Goal: Task Accomplishment & Management: Manage account settings

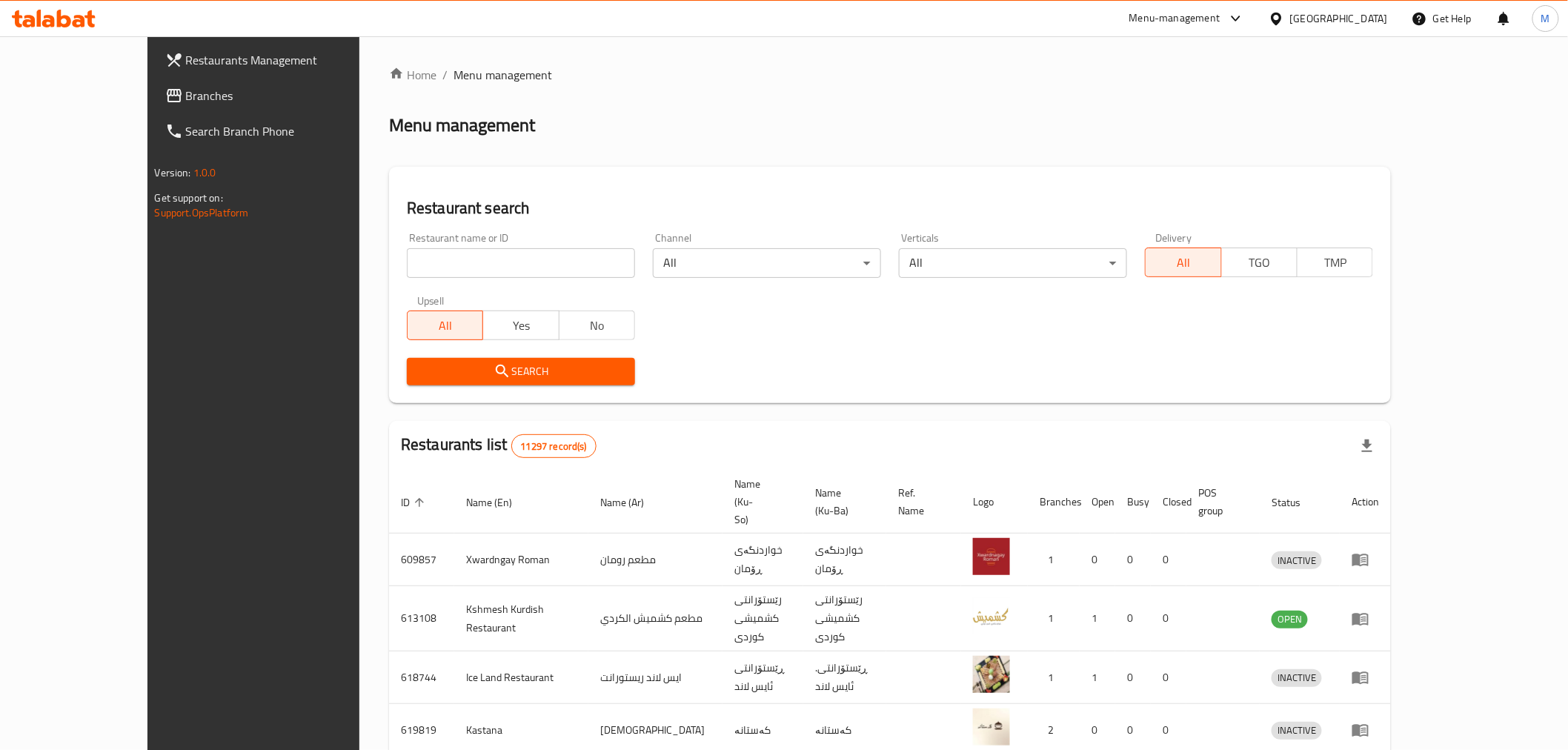
click at [407, 248] on input "search" at bounding box center [521, 262] width 229 height 29
click at [495, 371] on icon "submit" at bounding box center [502, 371] width 12 height 12
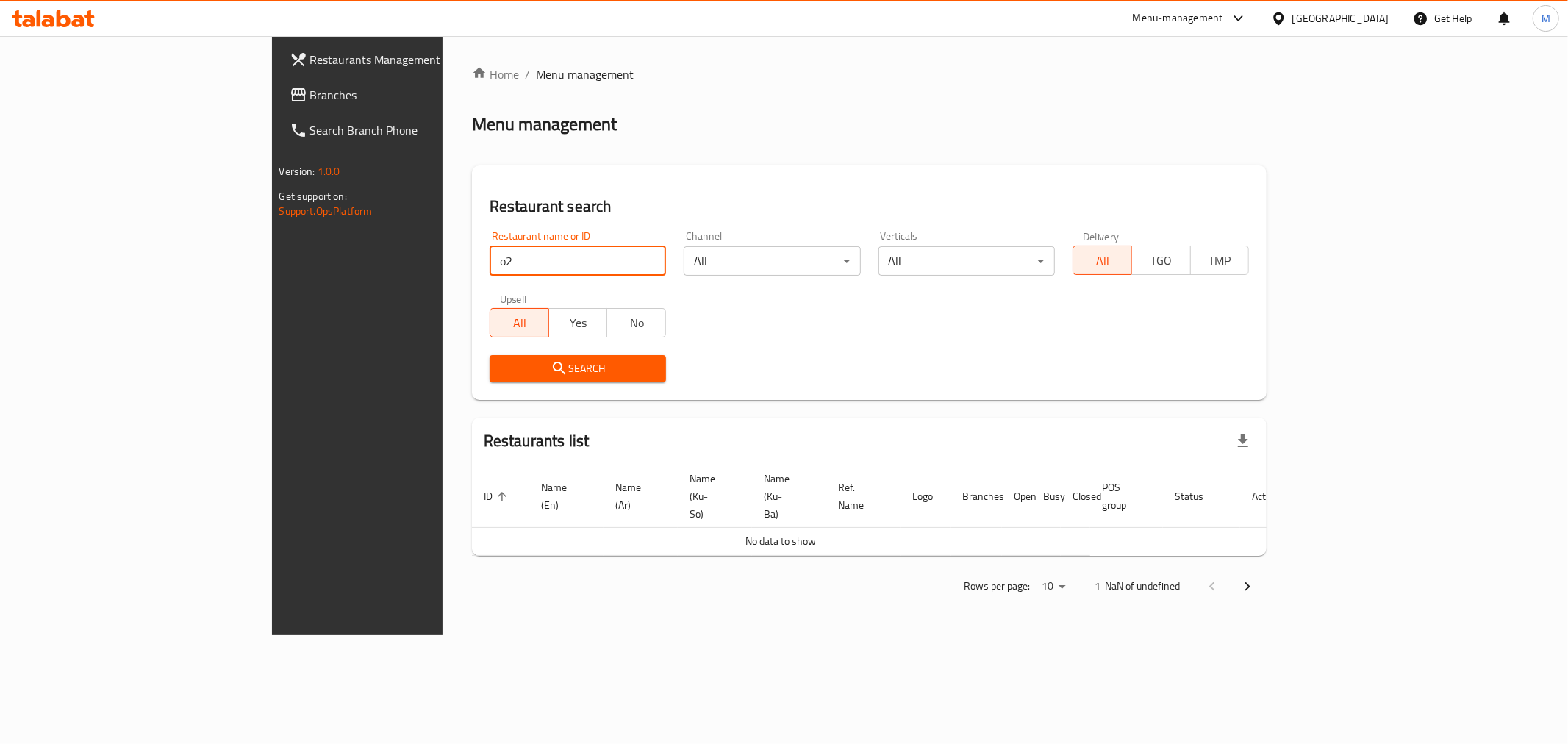
click at [490, 269] on input "o2" at bounding box center [577, 260] width 177 height 29
type input "o2 shawarma"
click button "Search" at bounding box center [577, 368] width 177 height 27
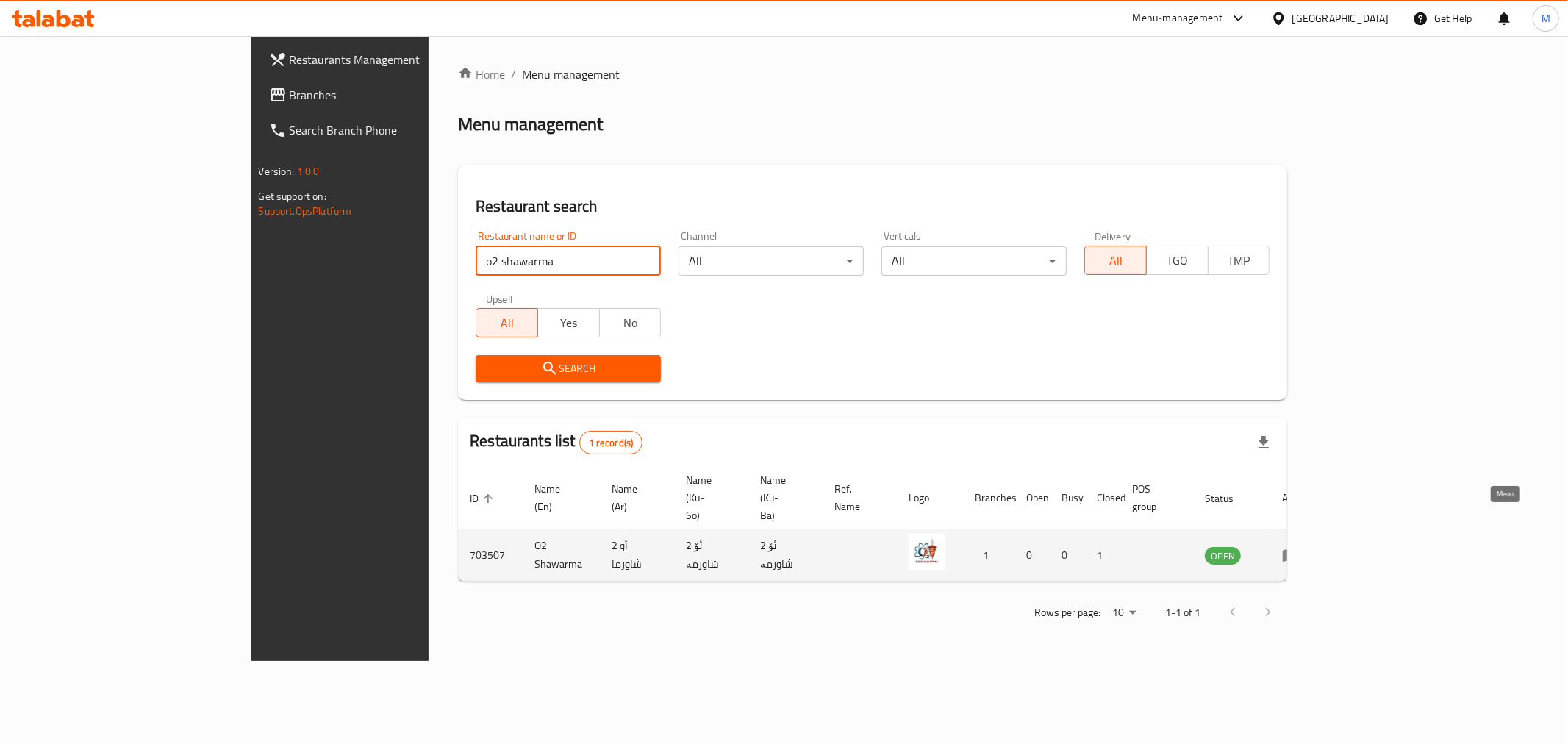
click at [1299, 550] on icon "enhanced table" at bounding box center [1290, 556] width 16 height 12
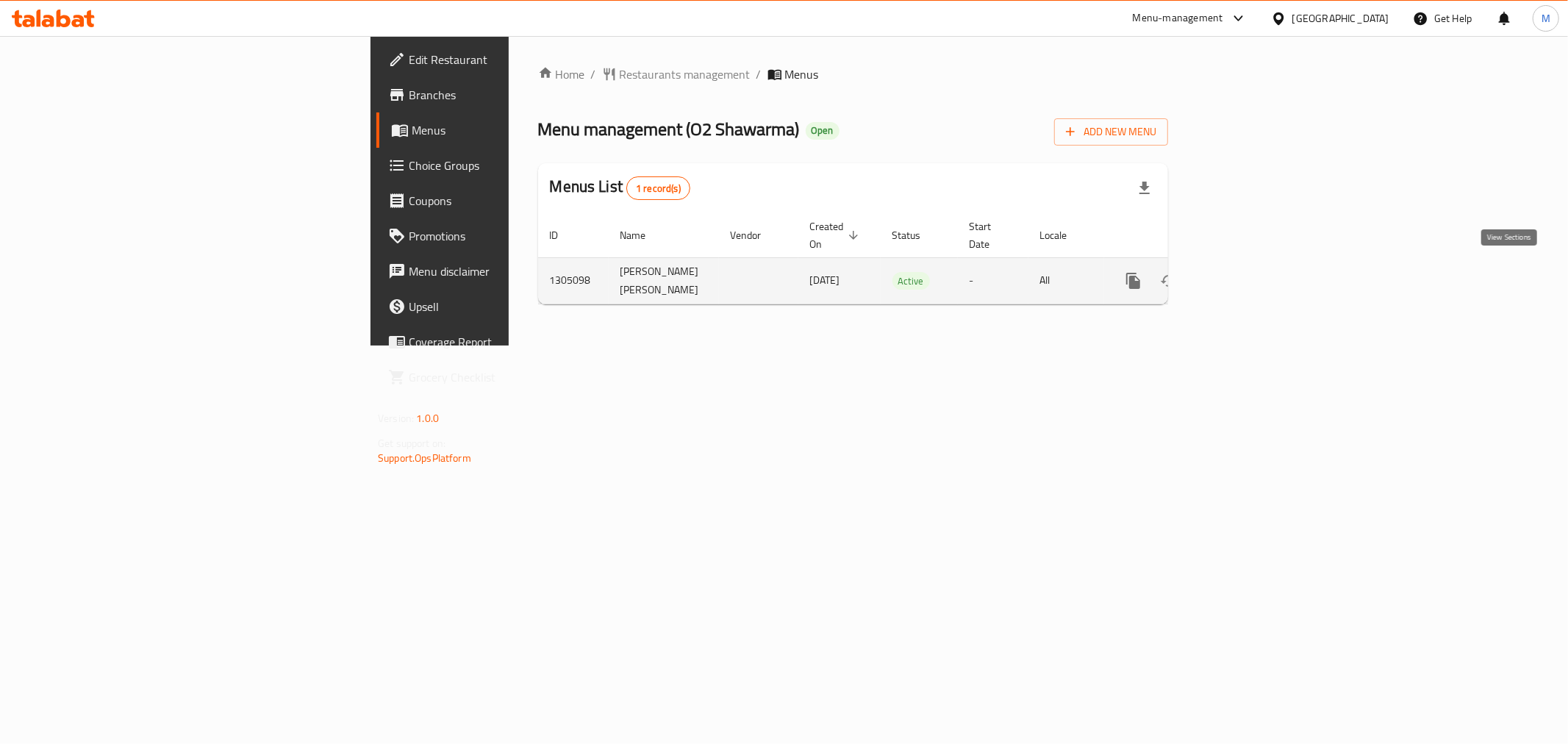
click at [1248, 272] on icon "enhanced table" at bounding box center [1239, 281] width 18 height 18
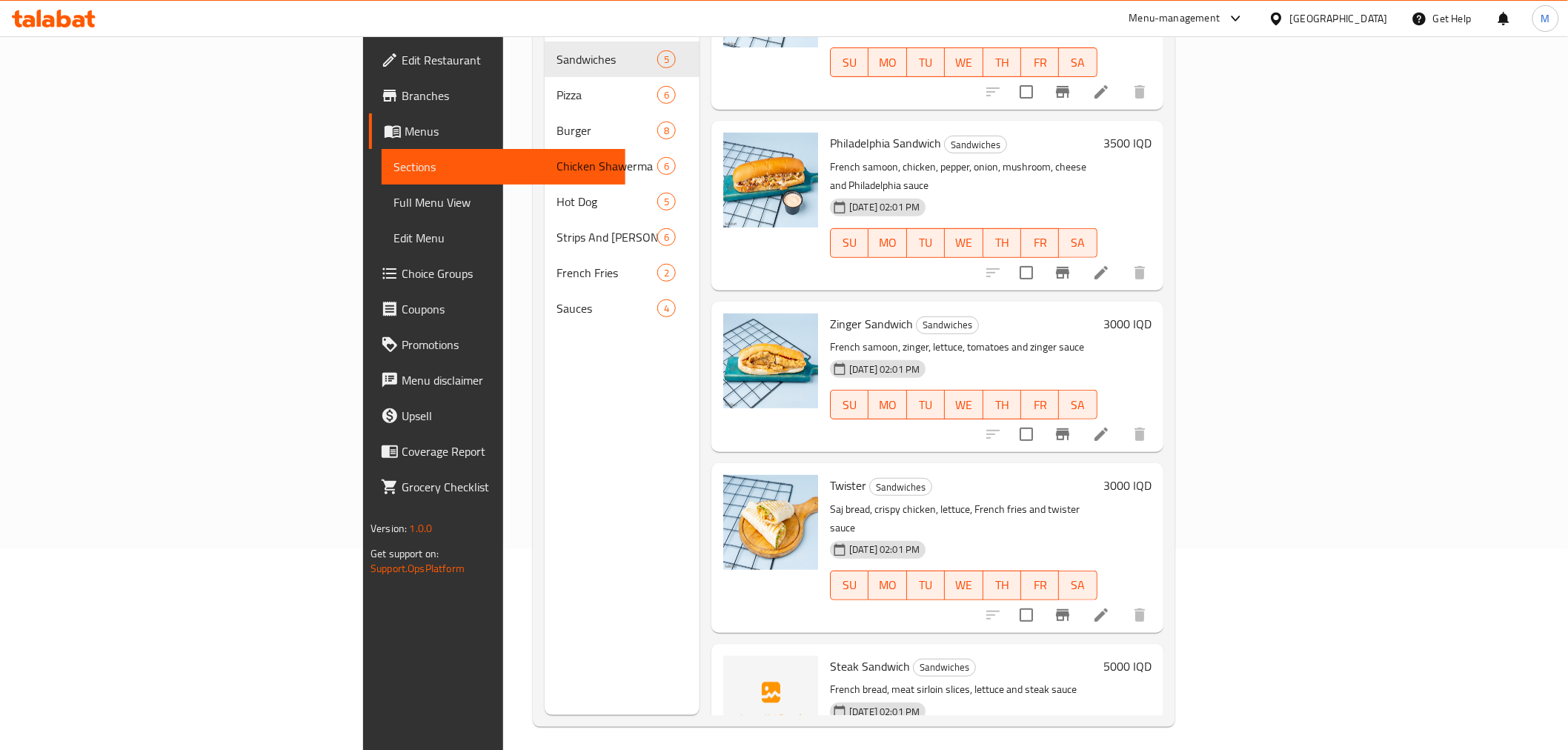
scroll to position [207, 0]
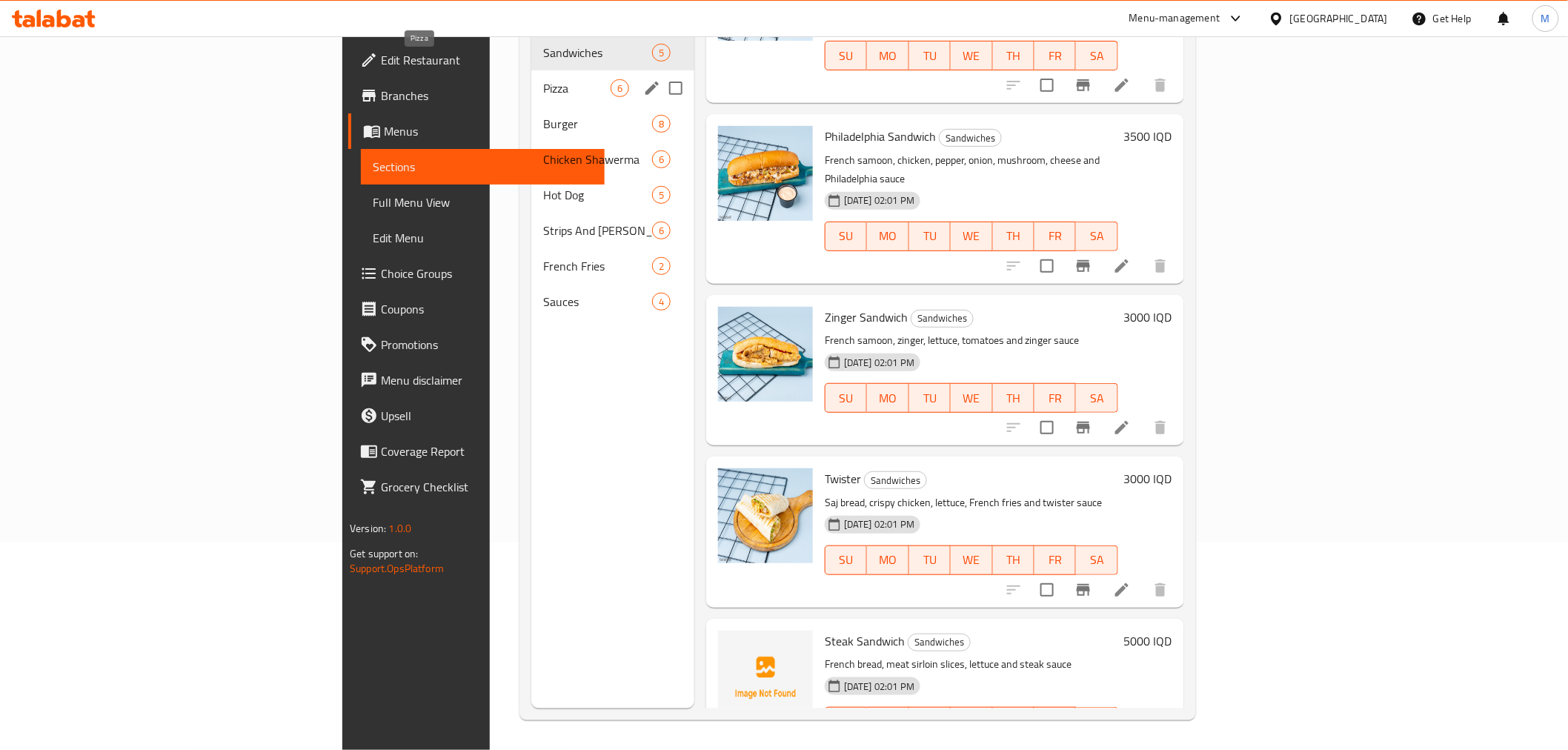
click at [543, 79] on span "Pizza" at bounding box center [577, 88] width 67 height 18
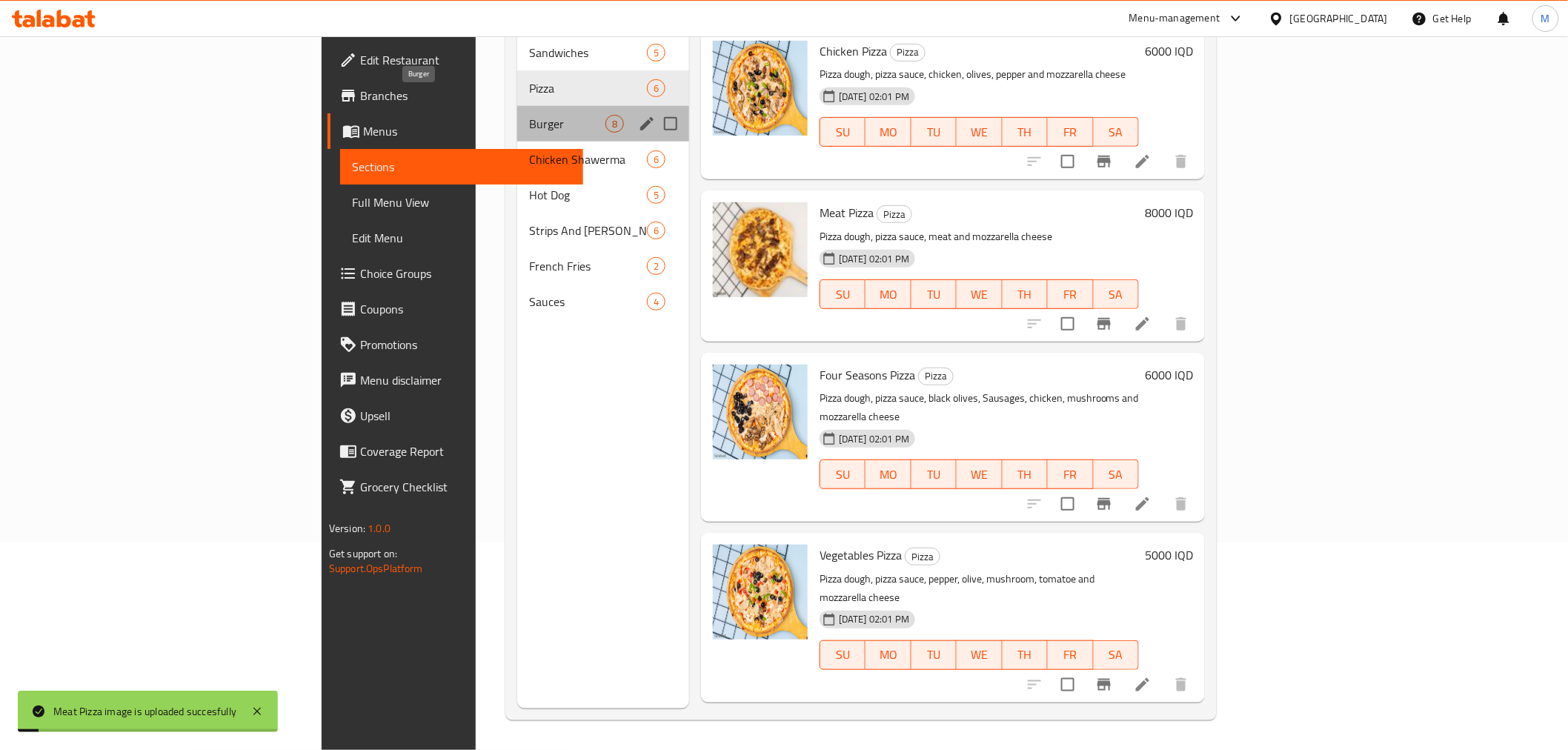
click at [529, 115] on span "Burger" at bounding box center [567, 124] width 76 height 18
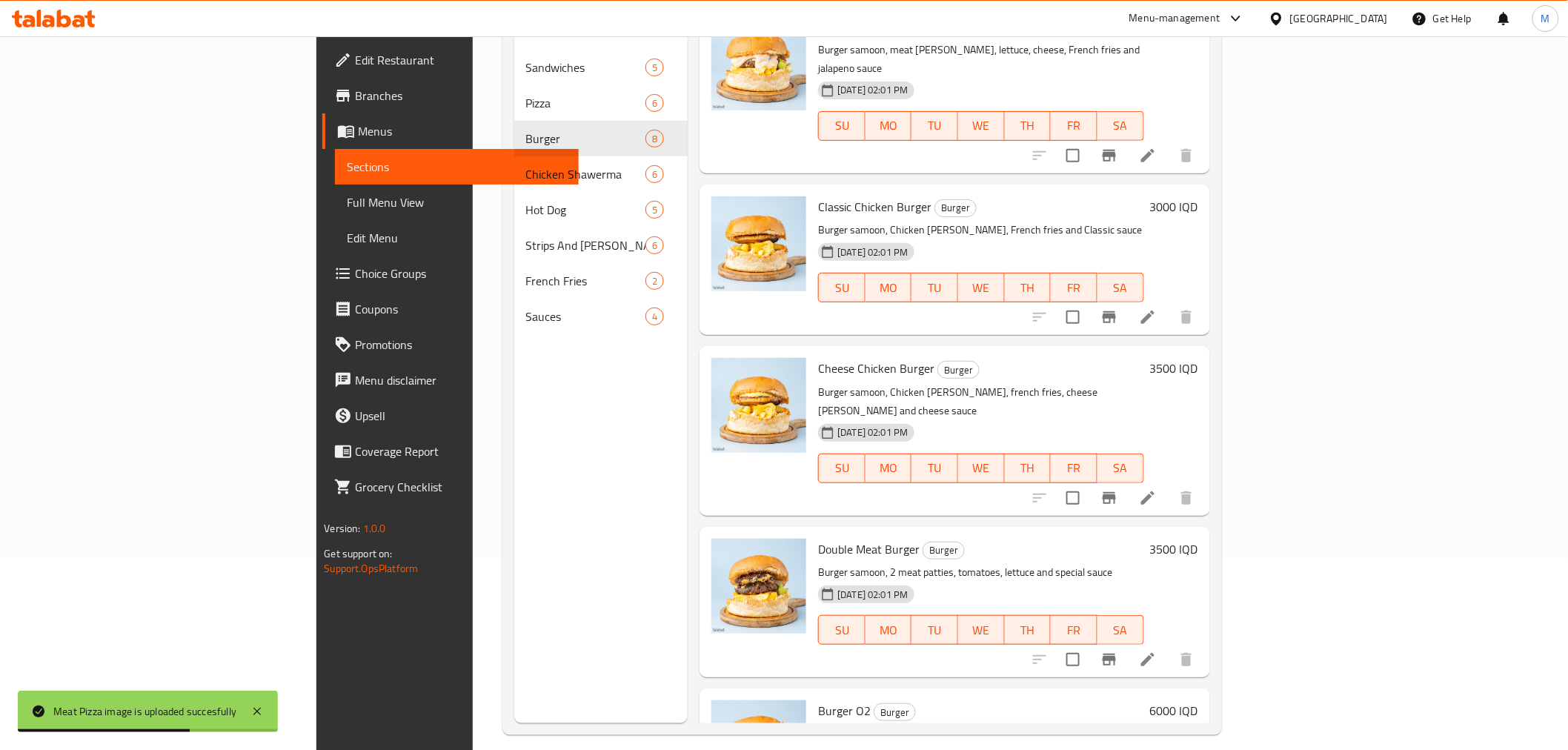
scroll to position [207, 0]
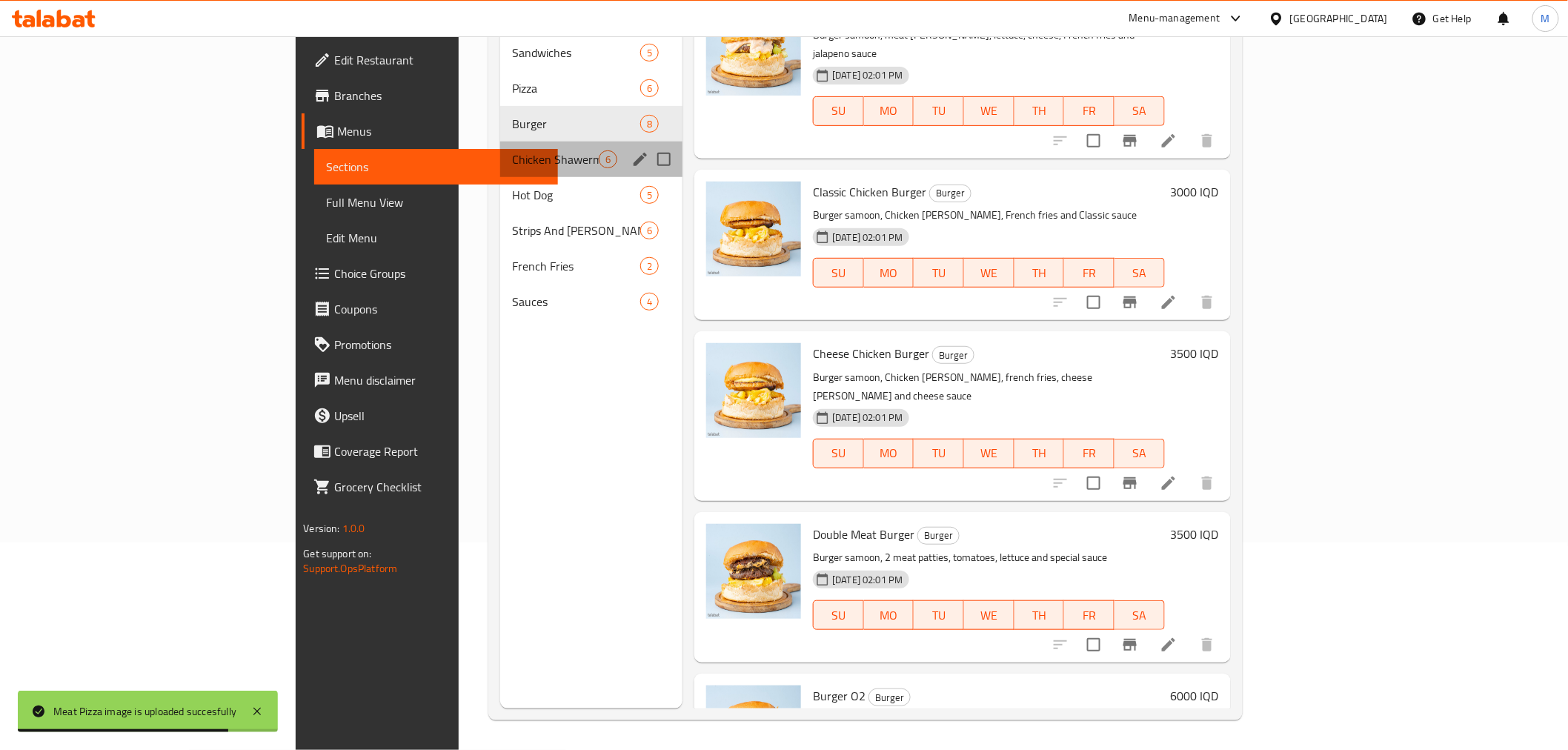
click at [500, 152] on div "Chicken Shawerma 6" at bounding box center [591, 160] width 183 height 35
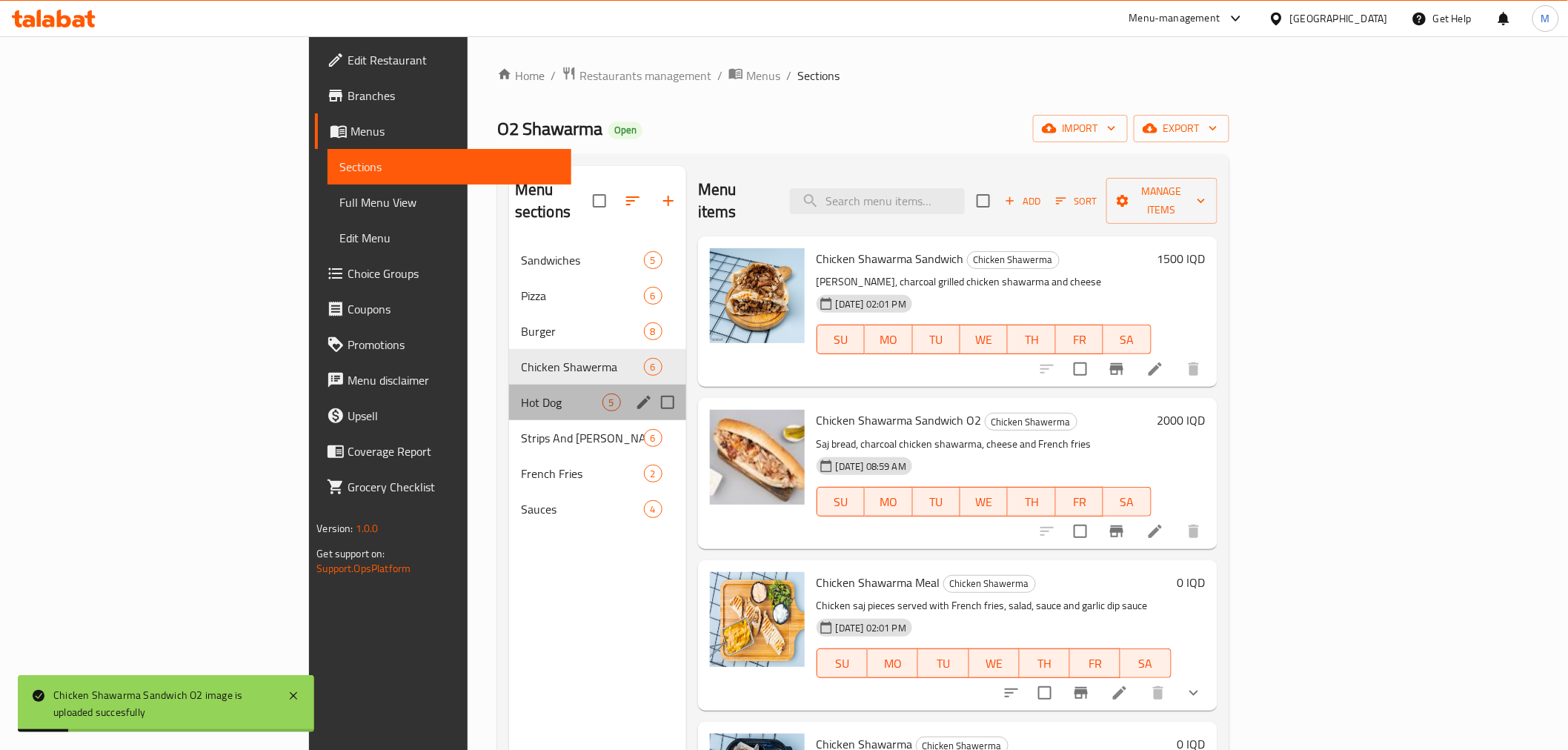
click at [509, 389] on div "Hot Dog 5" at bounding box center [597, 402] width 177 height 35
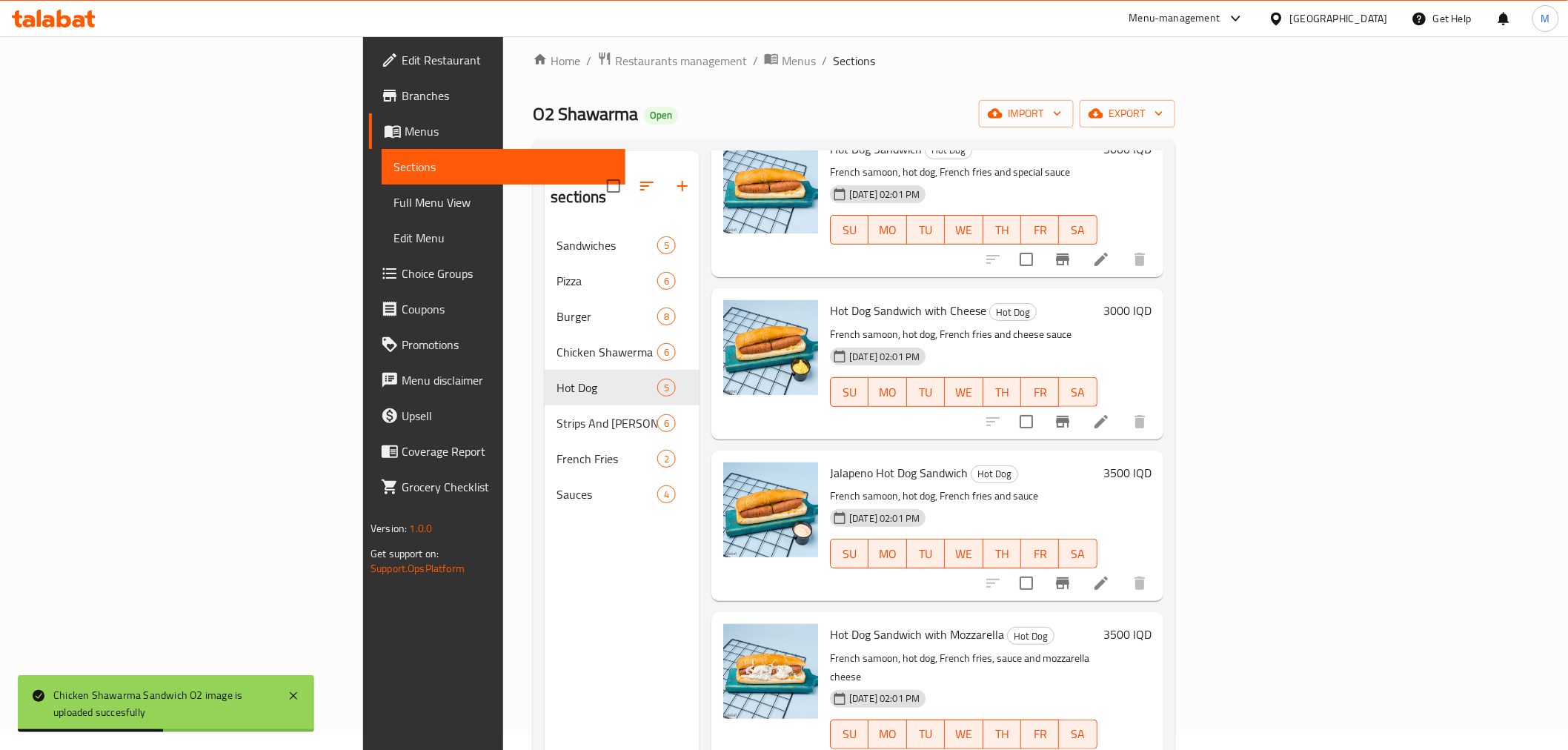
scroll to position [207, 0]
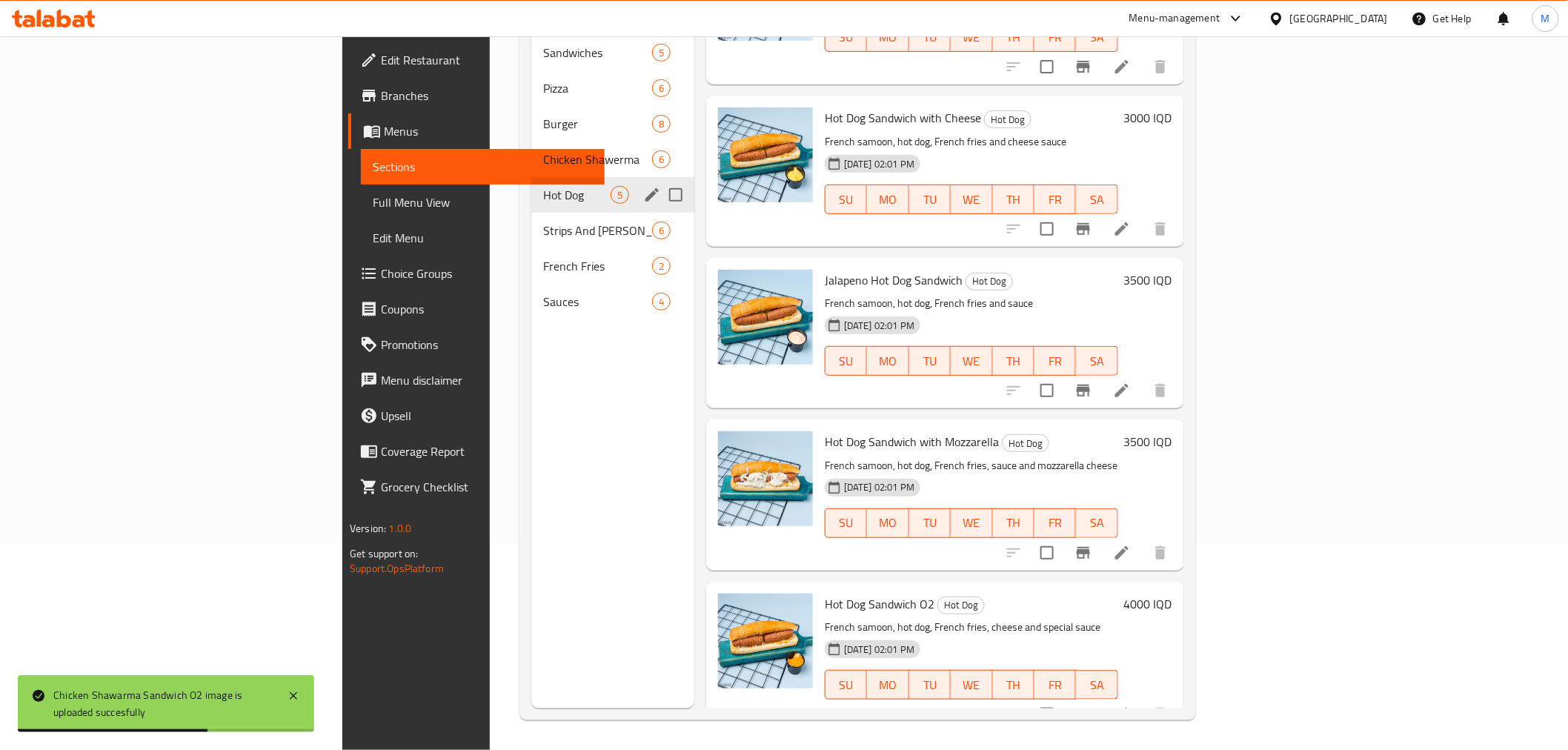
click at [532, 186] on div "Hot Dog 5" at bounding box center [613, 195] width 163 height 35
click at [543, 222] on span "Strips And [PERSON_NAME]" at bounding box center [577, 230] width 67 height 18
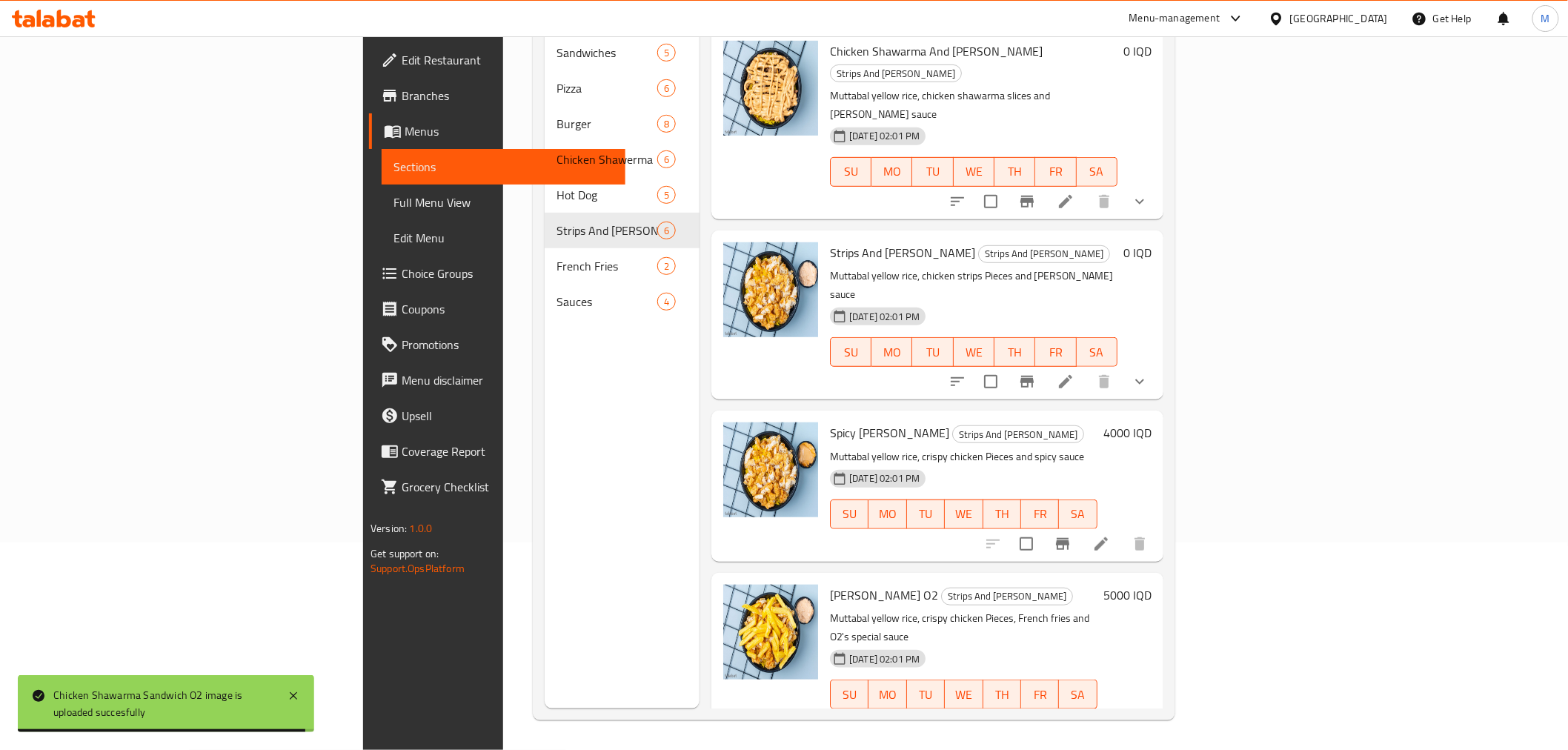
scroll to position [257, 0]
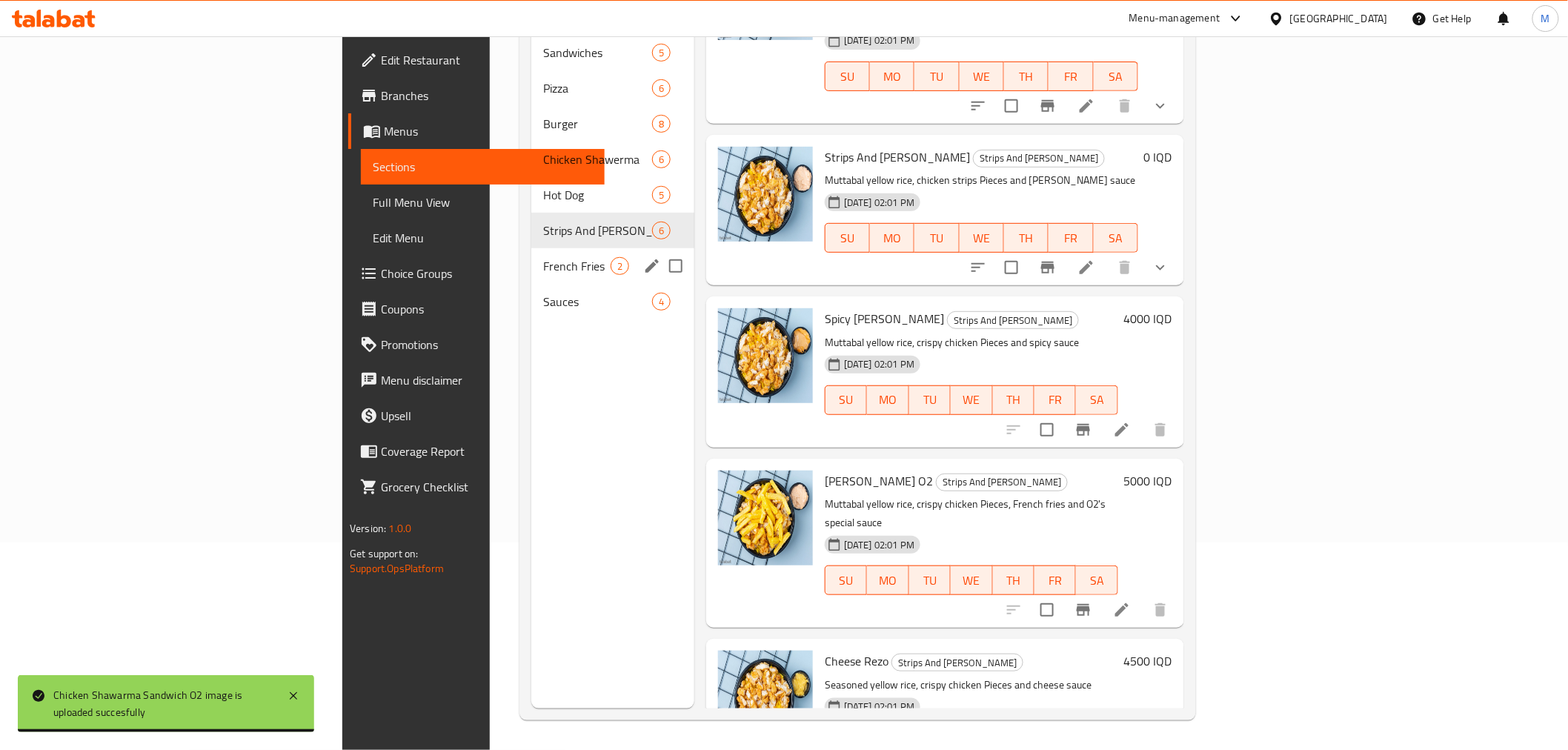
click at [543, 257] on span "French Fries" at bounding box center [577, 266] width 67 height 18
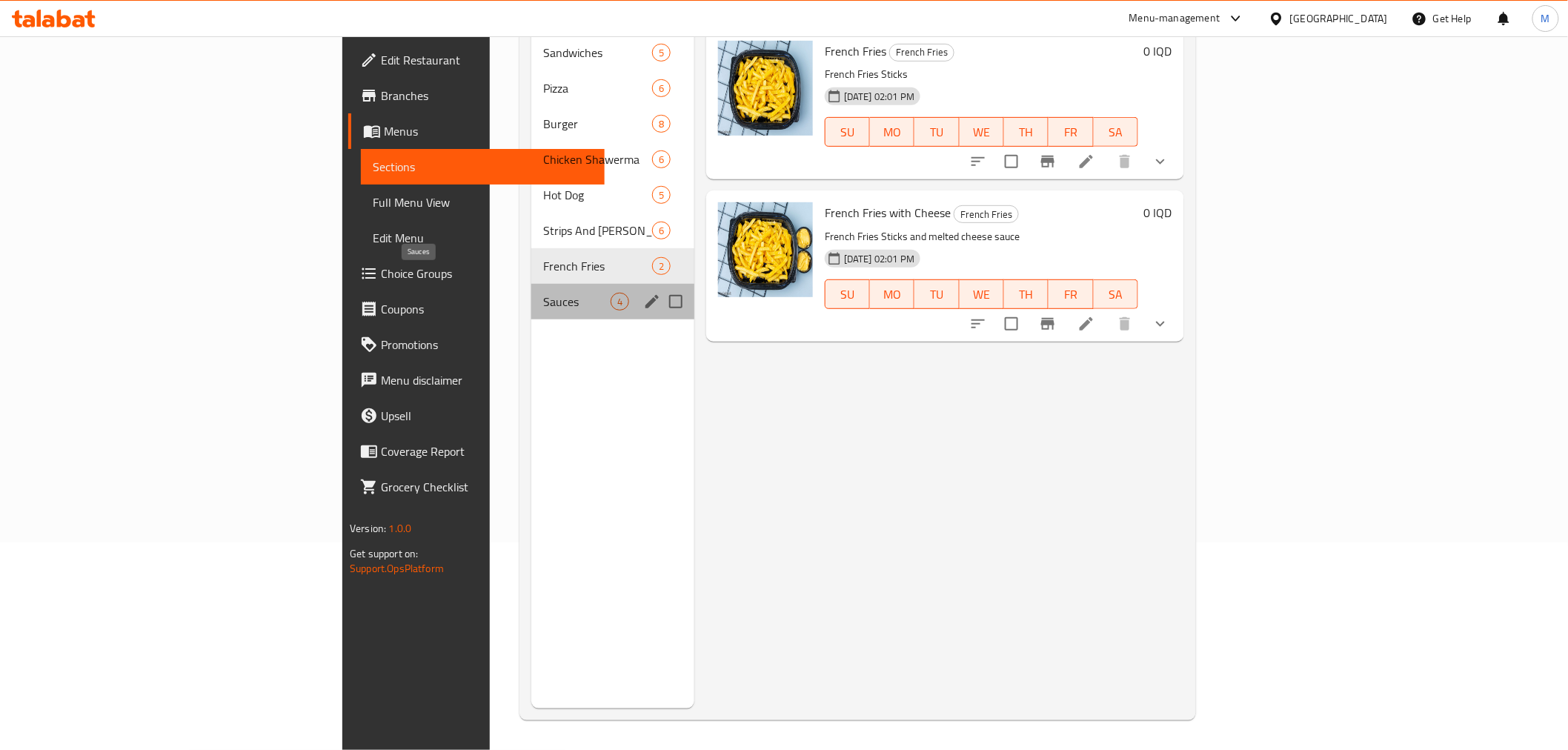
click at [543, 293] on span "Sauces" at bounding box center [577, 301] width 67 height 18
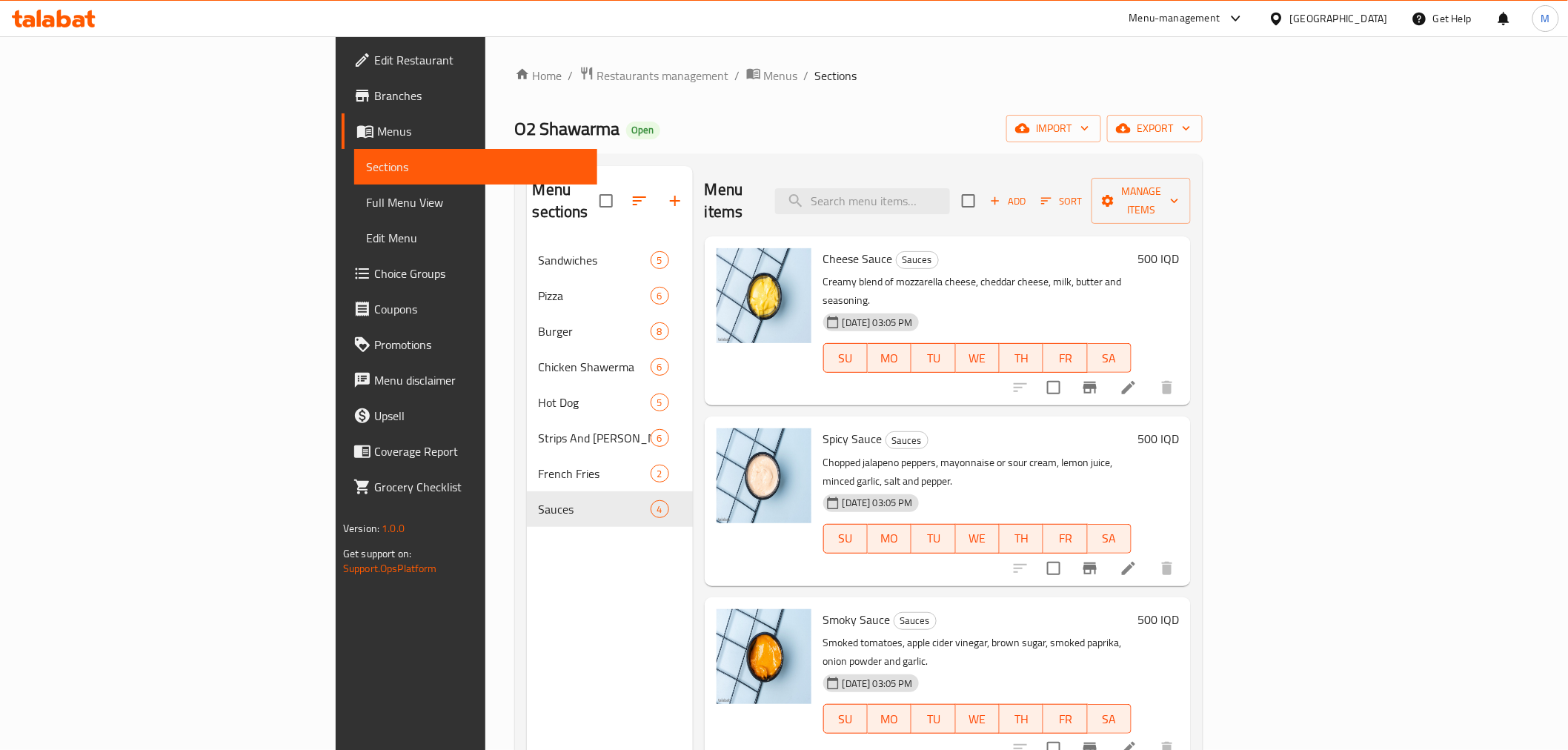
click at [515, 86] on div "Home / Restaurants management / Menus / Sections O2 Shawarma Open import export…" at bounding box center [859, 496] width 688 height 863
